Goal: Task Accomplishment & Management: Use online tool/utility

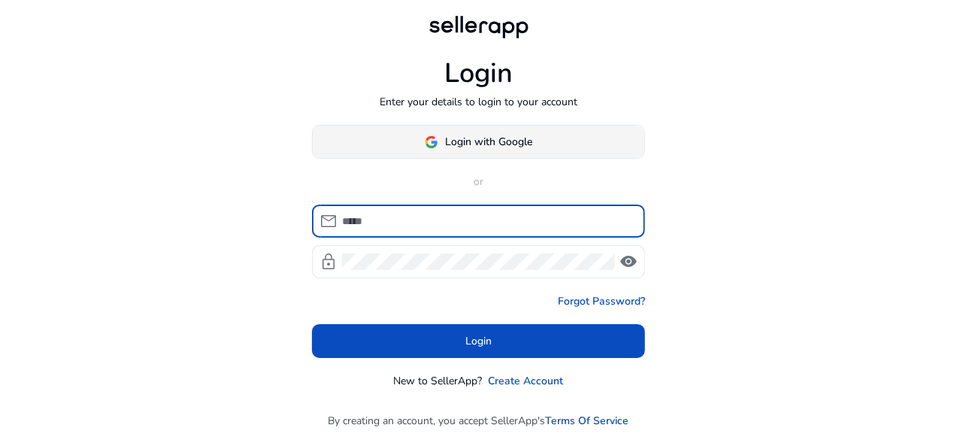
type input "**********"
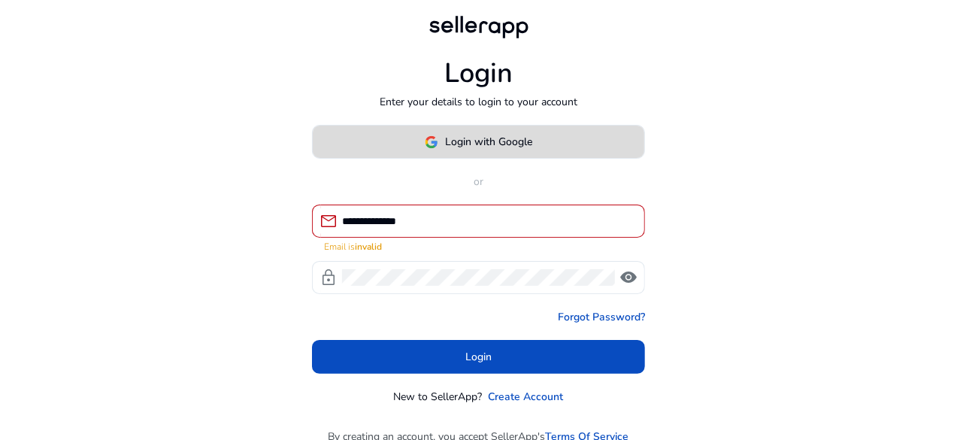
click at [524, 135] on span "Login with Google" at bounding box center [489, 142] width 87 height 16
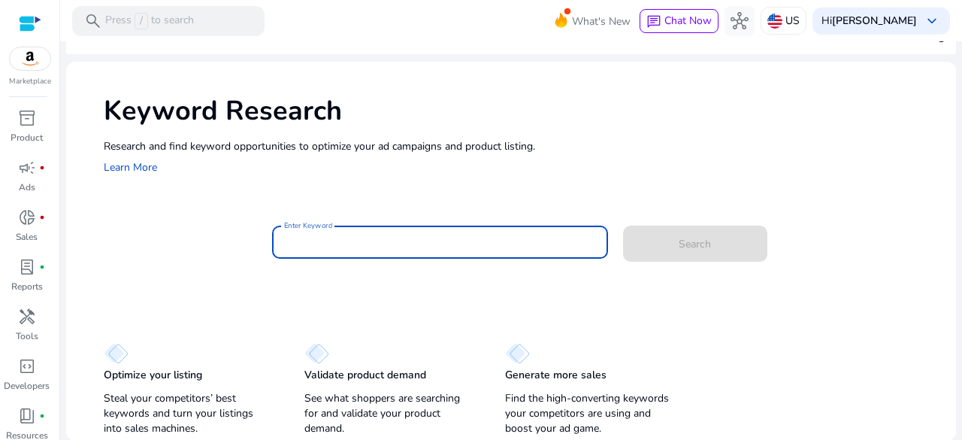
click at [374, 235] on input "Enter Keyword" at bounding box center [440, 242] width 312 height 17
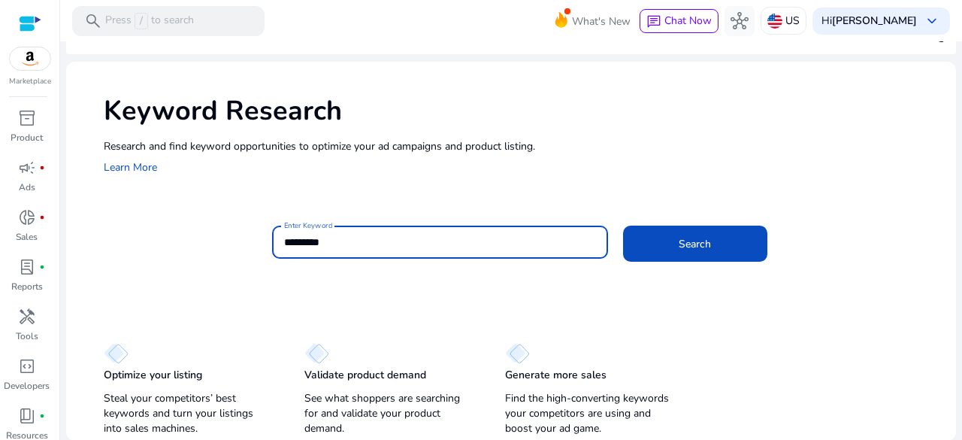
type input "*********"
click at [623, 226] on button "Search" at bounding box center [695, 244] width 144 height 36
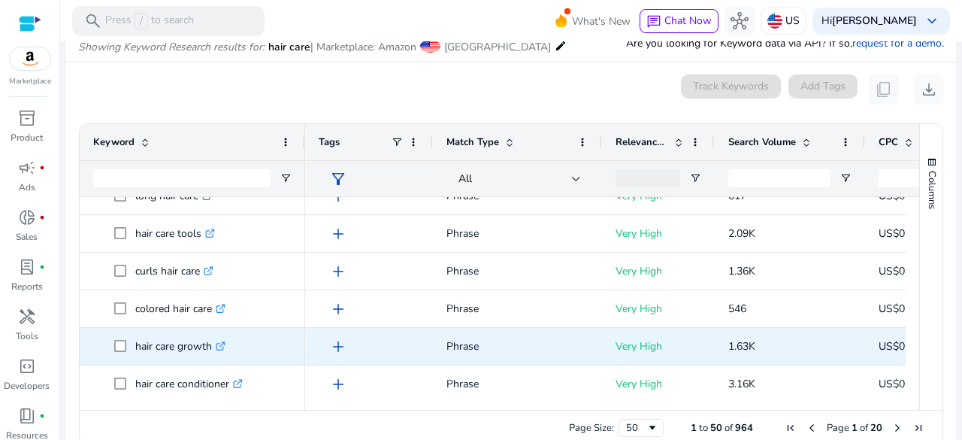
scroll to position [400, 0]
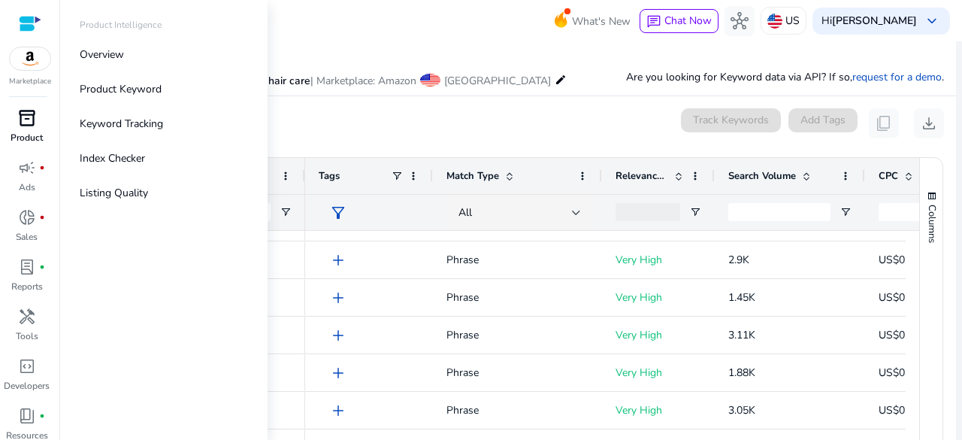
click at [23, 122] on span "inventory_2" at bounding box center [27, 118] width 18 height 18
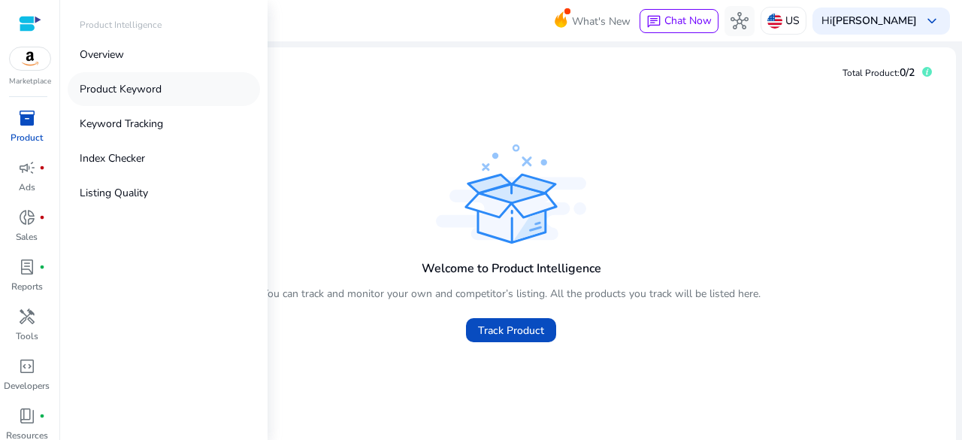
click at [114, 87] on p "Product Keyword" at bounding box center [121, 89] width 82 height 16
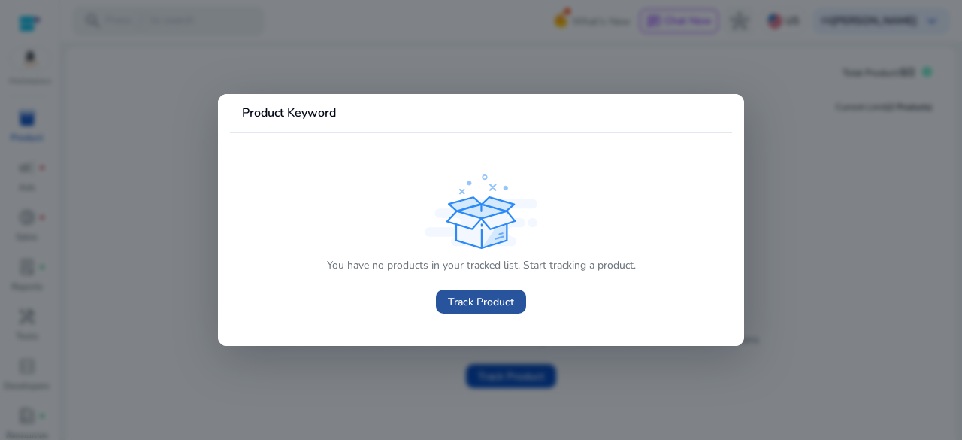
click at [487, 300] on span "Track Product" at bounding box center [481, 302] width 66 height 16
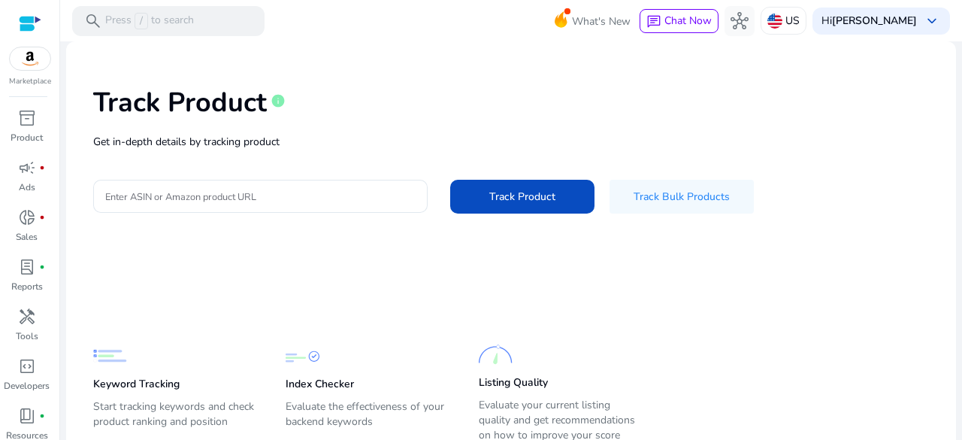
scroll to position [46, 0]
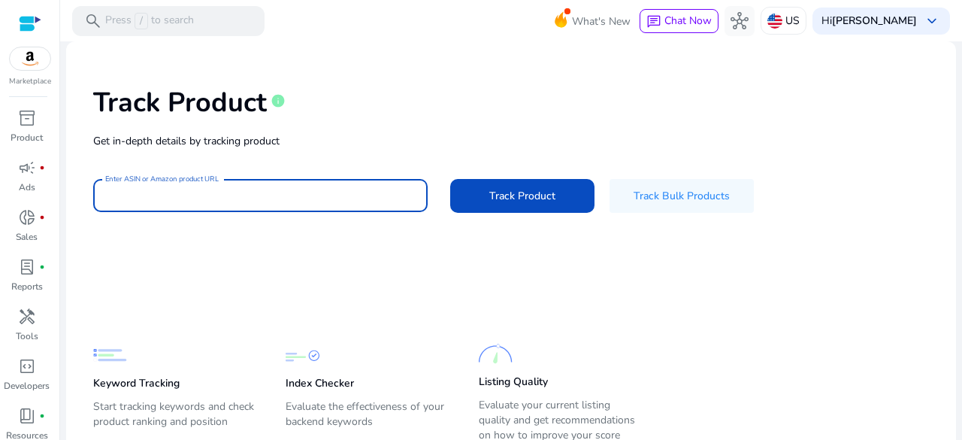
click at [254, 199] on input "Enter ASIN or Amazon product URL" at bounding box center [260, 195] width 311 height 17
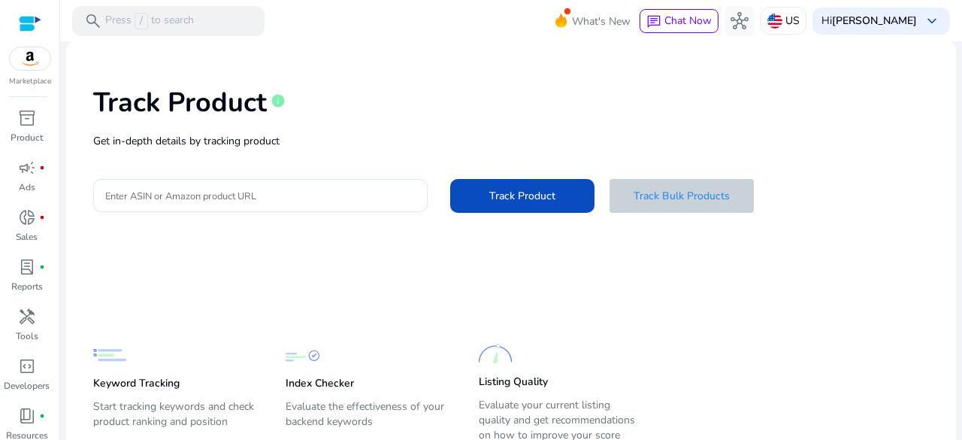
click at [655, 198] on span "Track Bulk Products" at bounding box center [682, 196] width 96 height 16
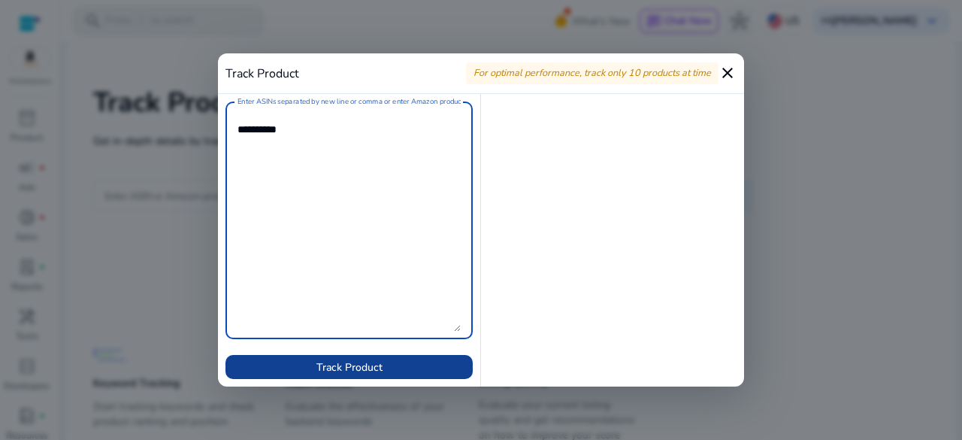
type textarea "*********"
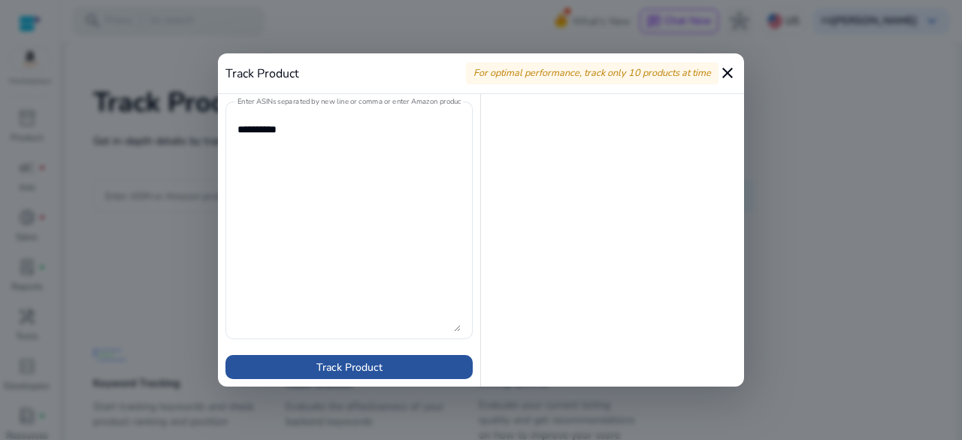
click at [344, 373] on span "Track Product" at bounding box center [350, 367] width 66 height 16
click at [344, 367] on span "Track Product" at bounding box center [350, 367] width 66 height 16
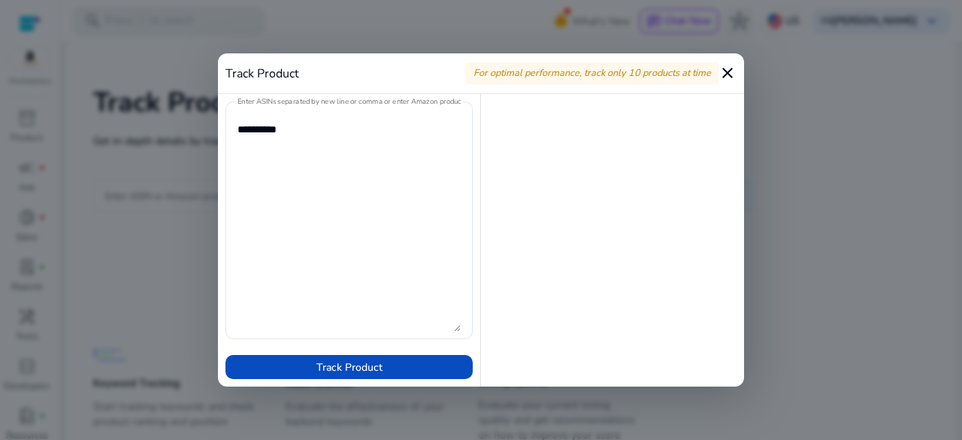
click at [724, 74] on mat-icon "close" at bounding box center [728, 73] width 18 height 18
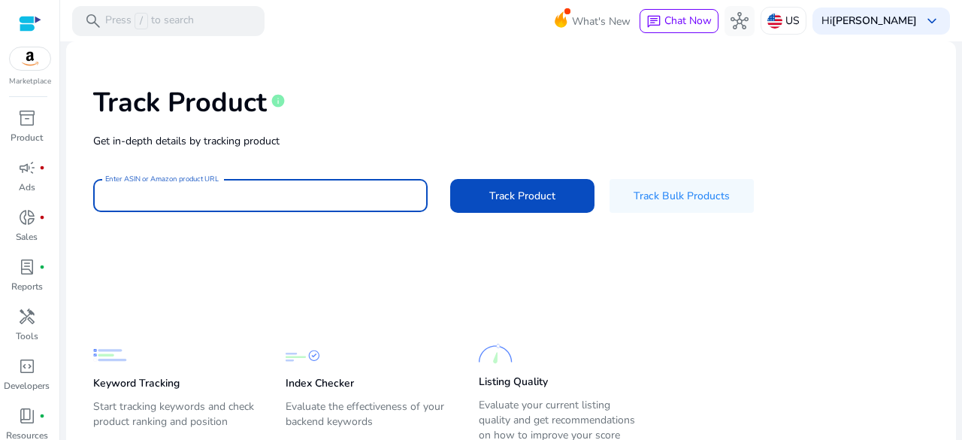
click at [347, 187] on input "Enter ASIN or Amazon product URL" at bounding box center [260, 195] width 311 height 17
paste input "**********"
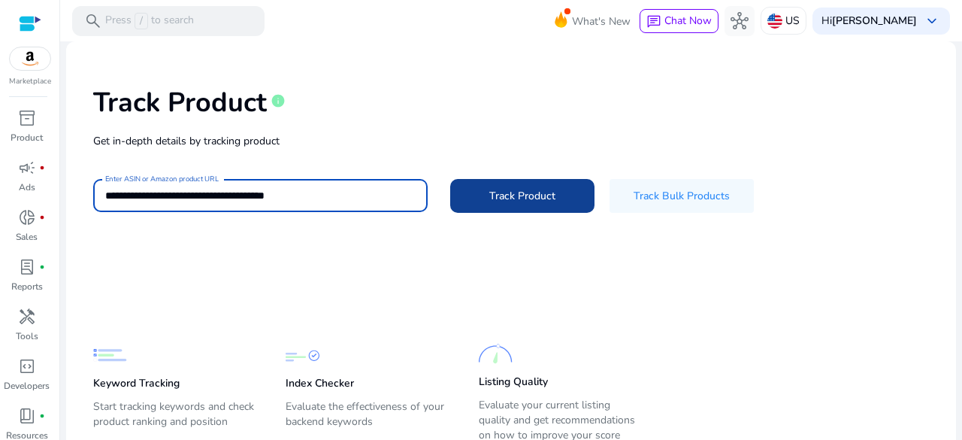
type input "**********"
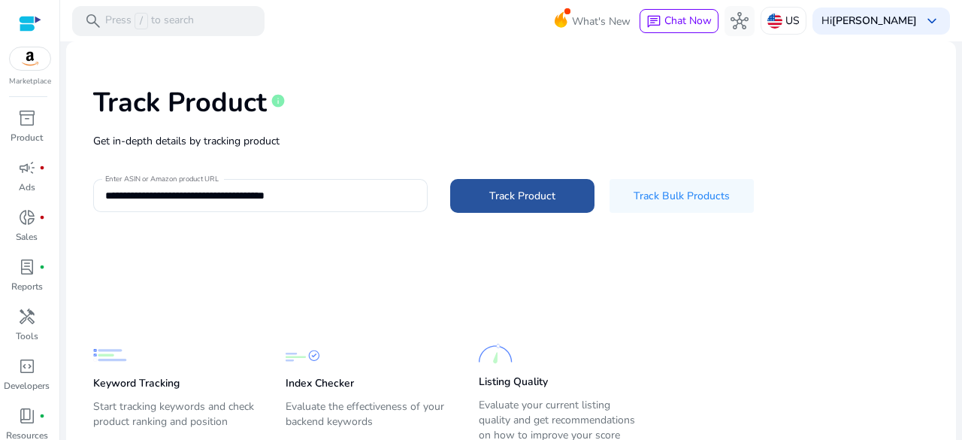
click at [505, 198] on span "Track Product" at bounding box center [523, 196] width 66 height 16
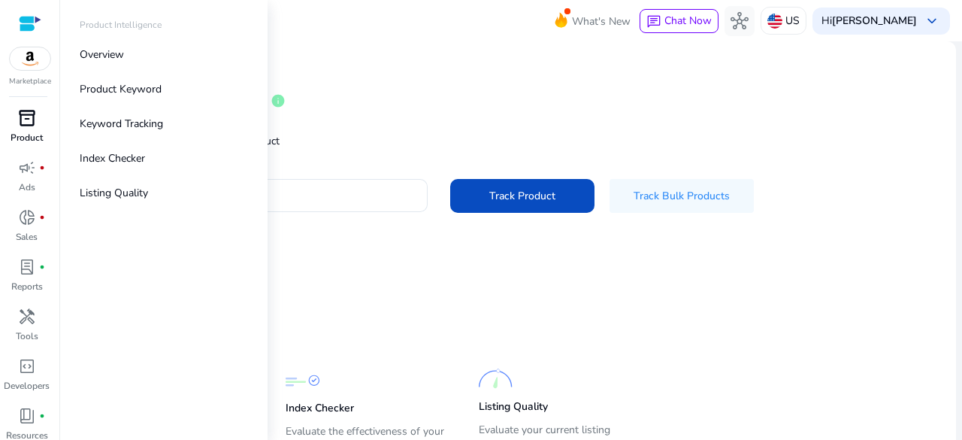
click at [24, 127] on span "inventory_2" at bounding box center [27, 118] width 18 height 18
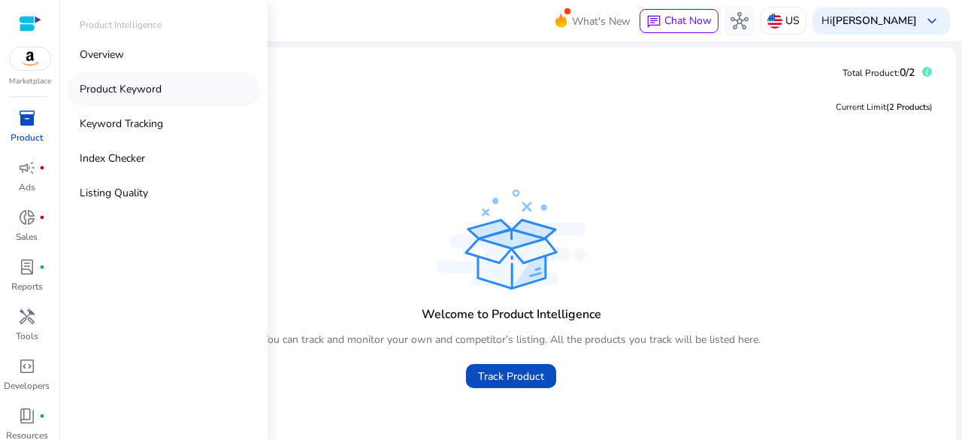
click at [119, 94] on p "Product Keyword" at bounding box center [121, 89] width 82 height 16
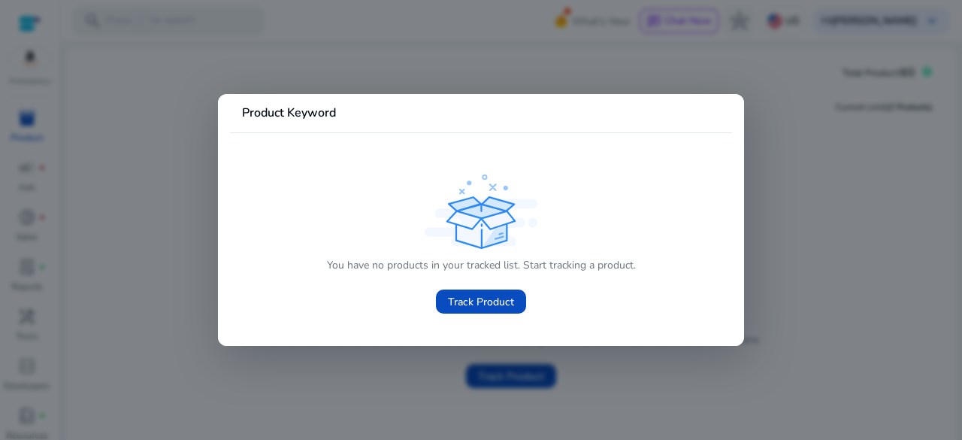
click at [800, 156] on div at bounding box center [481, 220] width 962 height 440
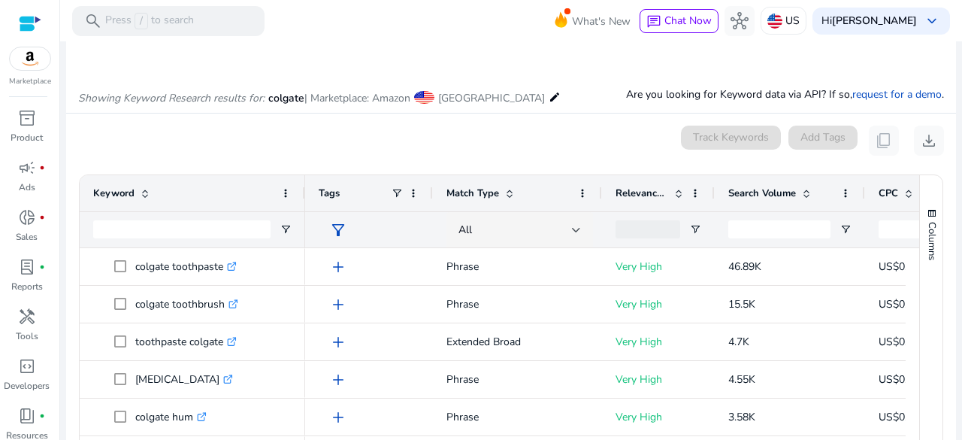
click at [283, 101] on span "colgate" at bounding box center [286, 98] width 36 height 14
click at [147, 20] on p "Press / to search" at bounding box center [149, 21] width 89 height 17
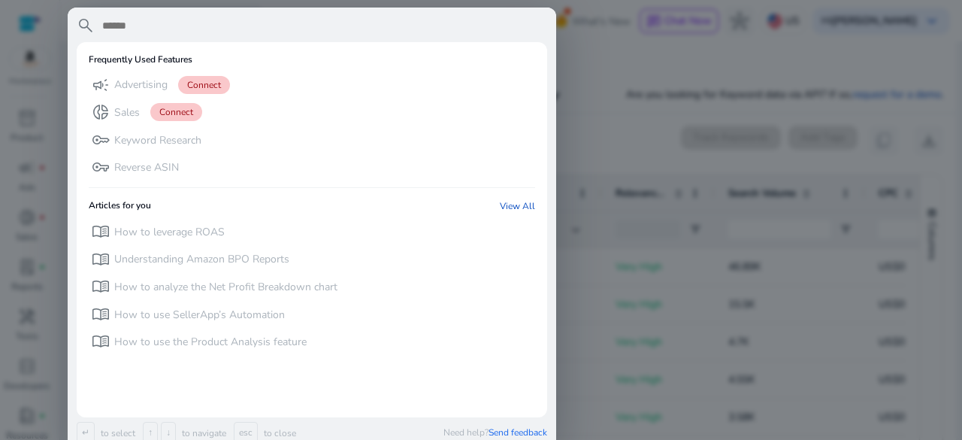
click at [579, 73] on div at bounding box center [481, 220] width 962 height 440
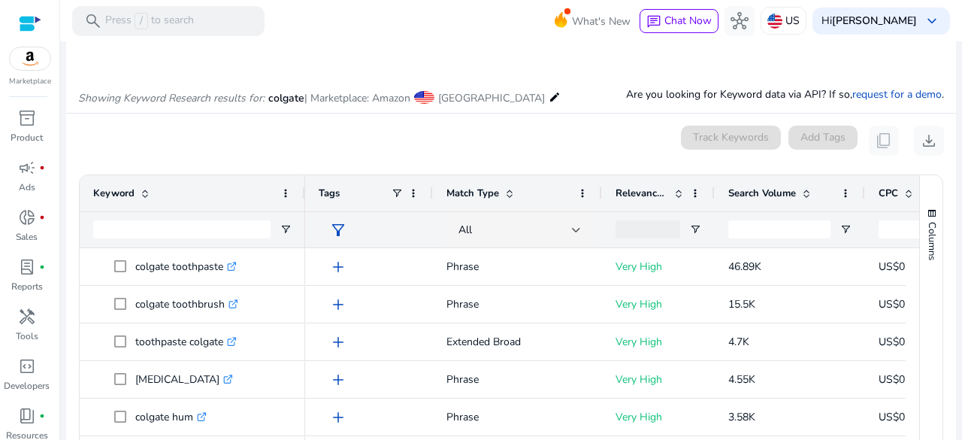
click at [579, 73] on div "Showing Keyword Research results for: colgate | Marketplace: Amazon [GEOGRAPHIC…" at bounding box center [511, 82] width 890 height 62
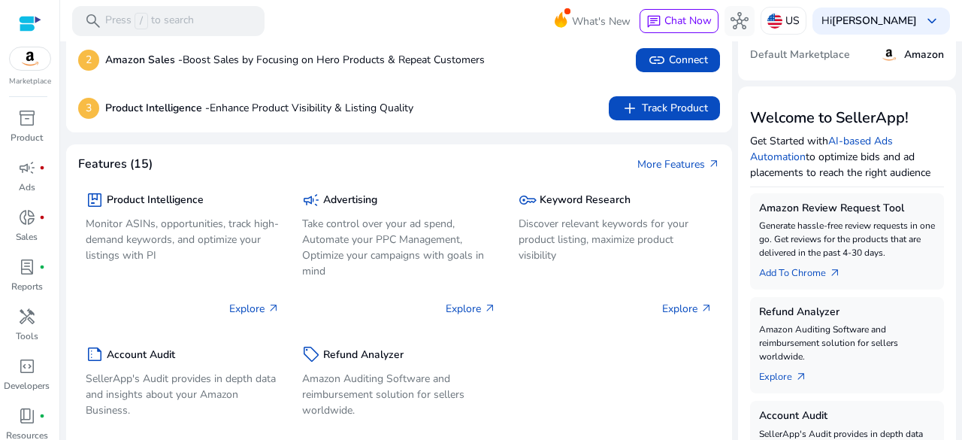
scroll to position [123, 0]
click at [630, 223] on p "Discover relevant keywords for your product listing, maximize product visibility" at bounding box center [616, 238] width 194 height 47
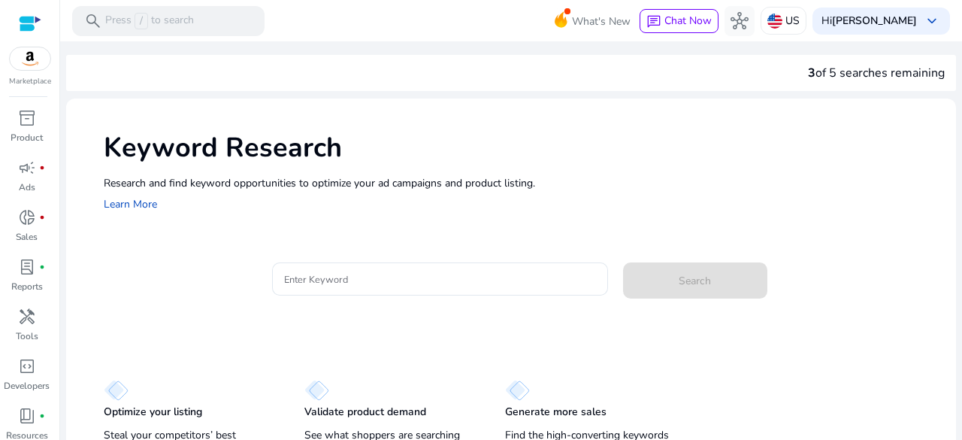
scroll to position [37, 0]
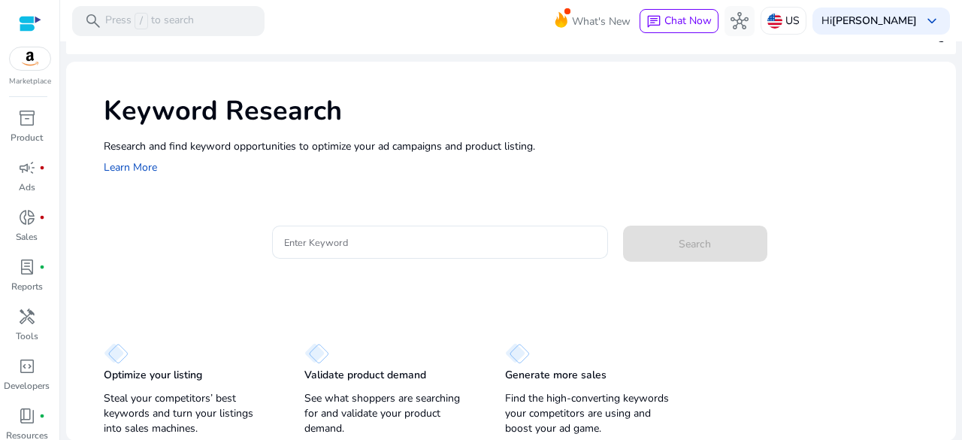
click at [30, 25] on div at bounding box center [30, 23] width 23 height 17
